Goal: Navigation & Orientation: Go to known website

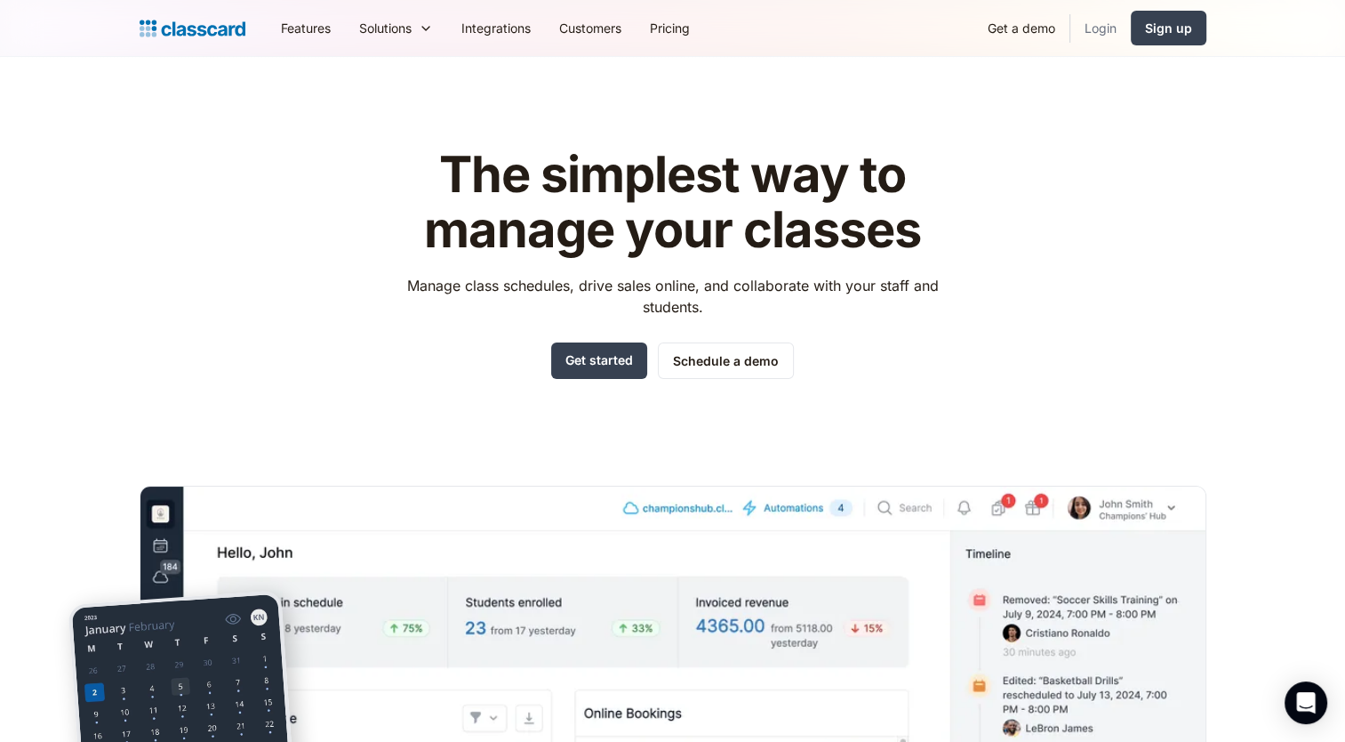
click at [1103, 25] on link "Login" at bounding box center [1101, 28] width 60 height 40
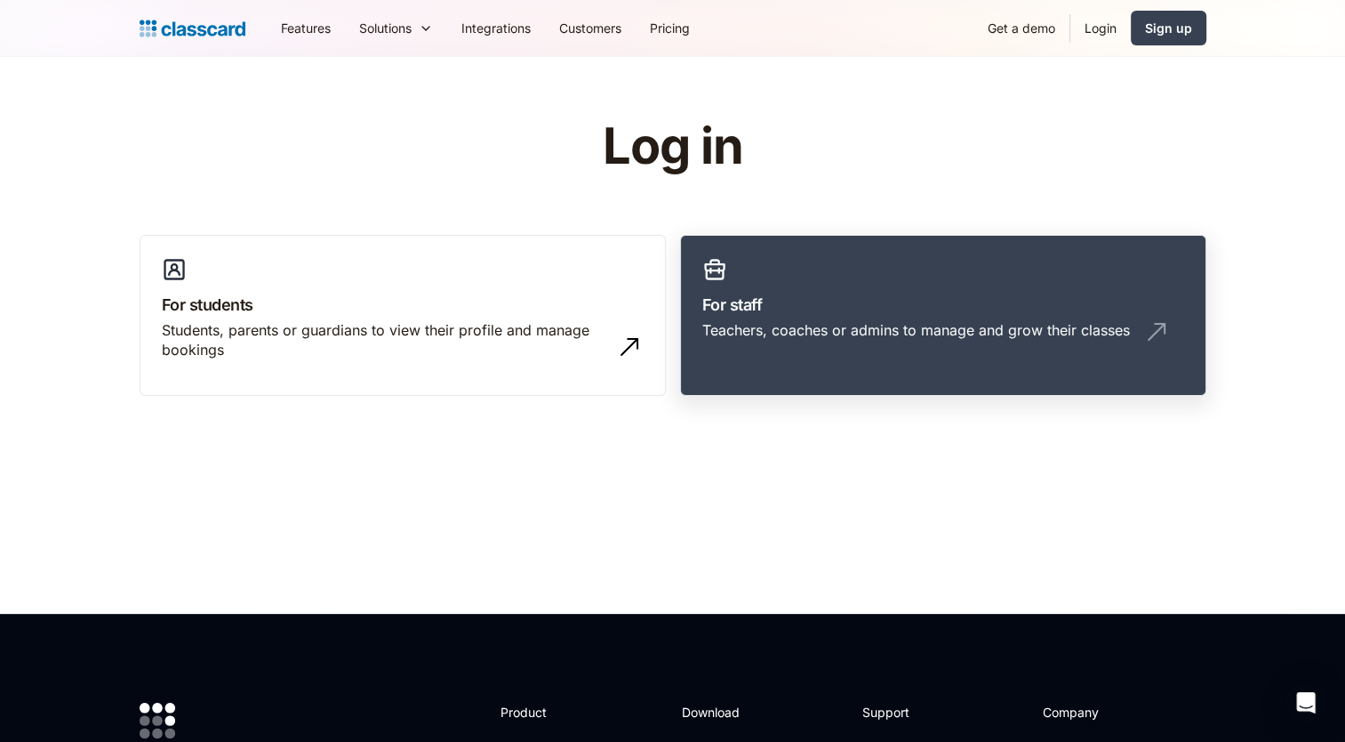
click at [843, 310] on h3 "For staff" at bounding box center [943, 305] width 482 height 24
